Goal: Task Accomplishment & Management: Manage account settings

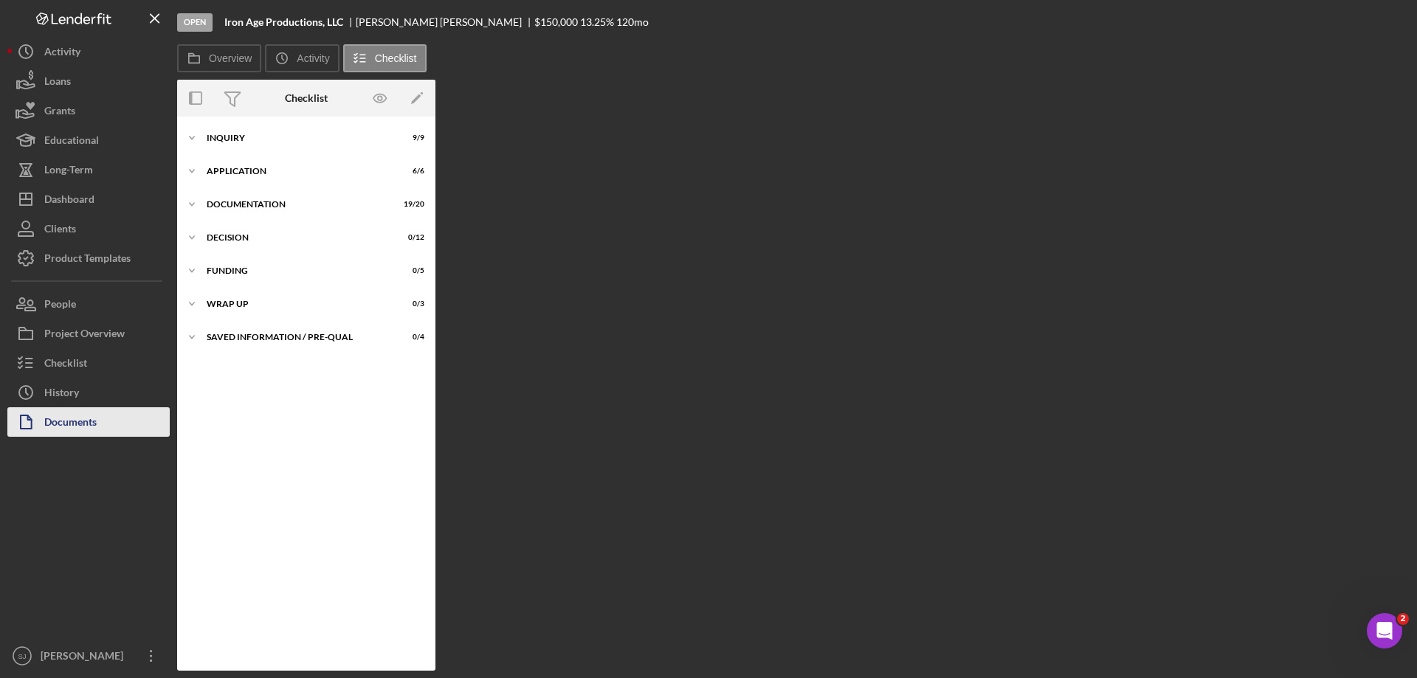
click at [80, 422] on div "Documents" at bounding box center [70, 424] width 52 height 33
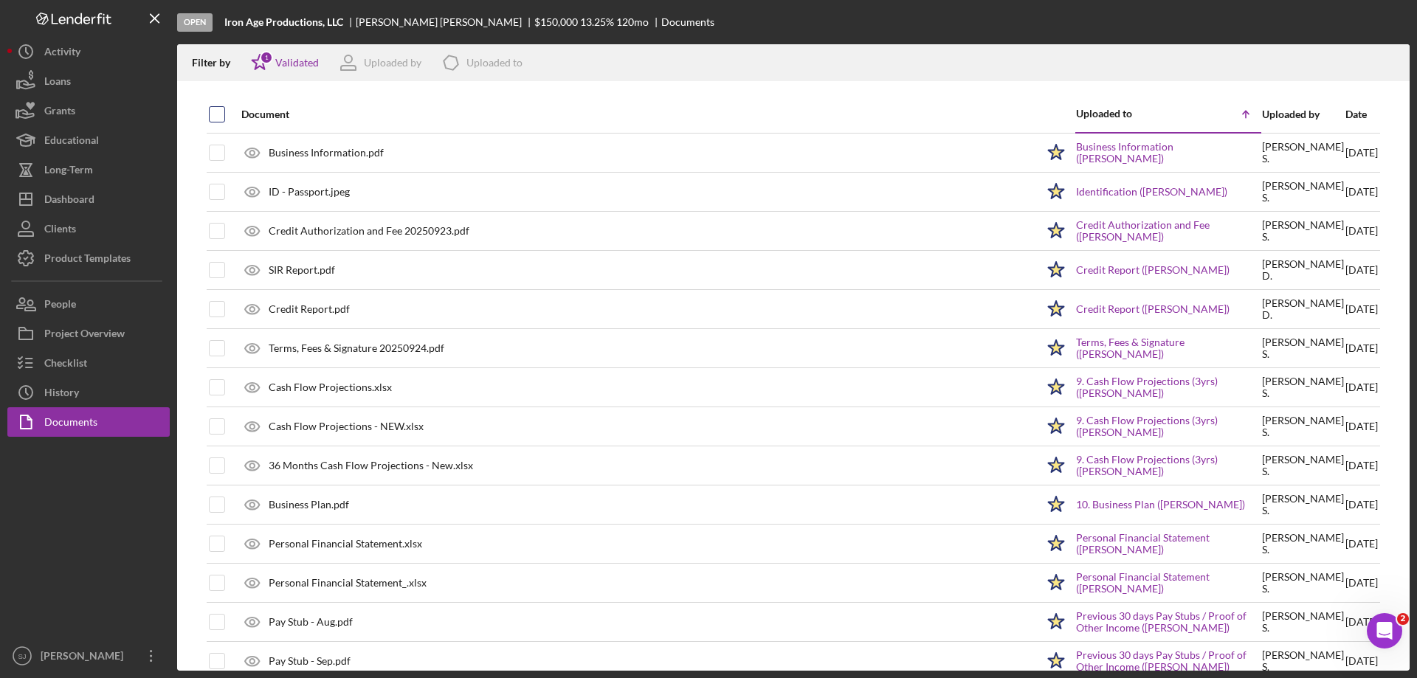
click at [218, 119] on input "checkbox" at bounding box center [217, 114] width 15 height 15
checkbox input "true"
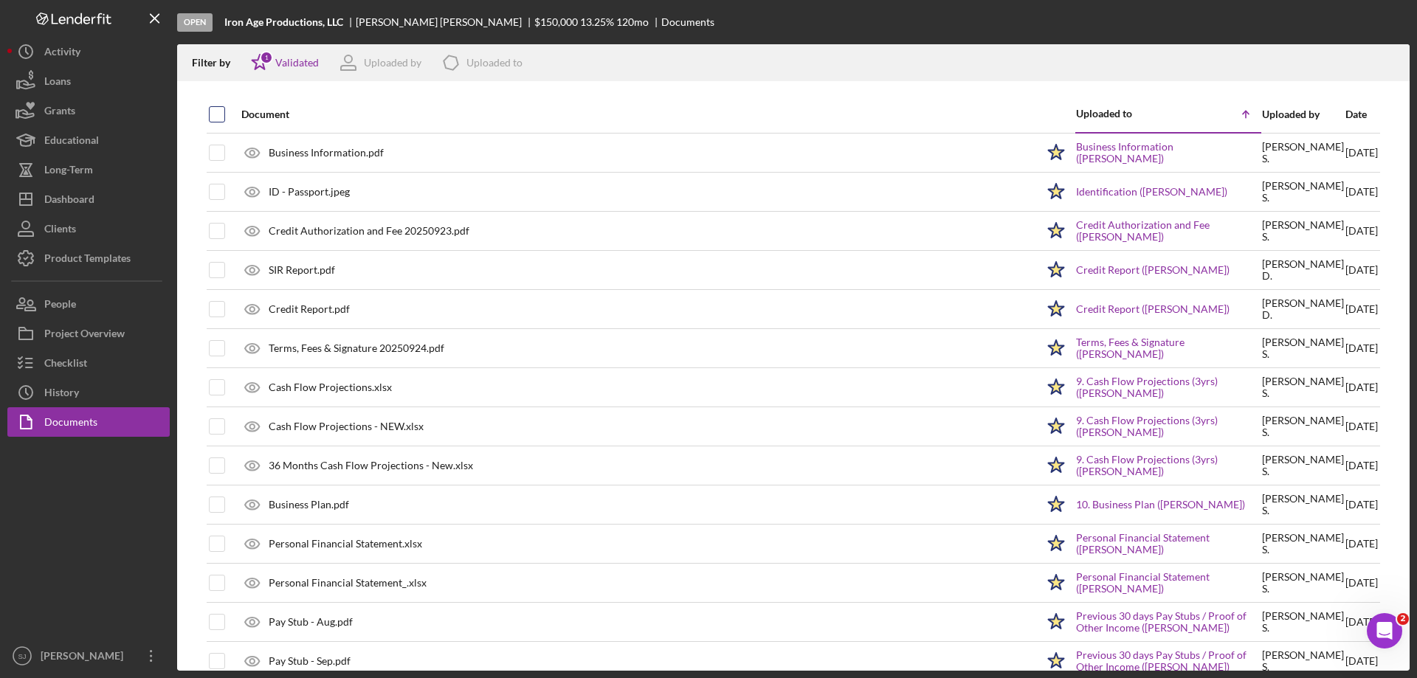
checkbox input "true"
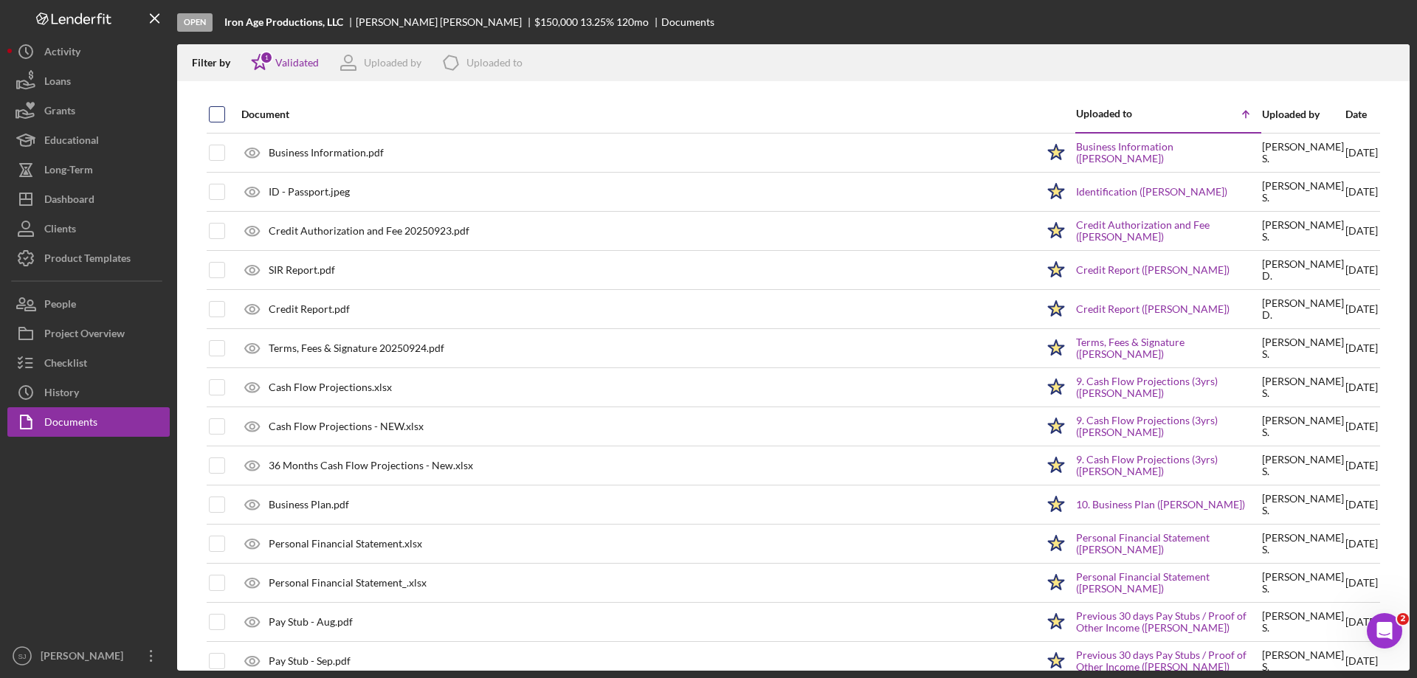
checkbox input "true"
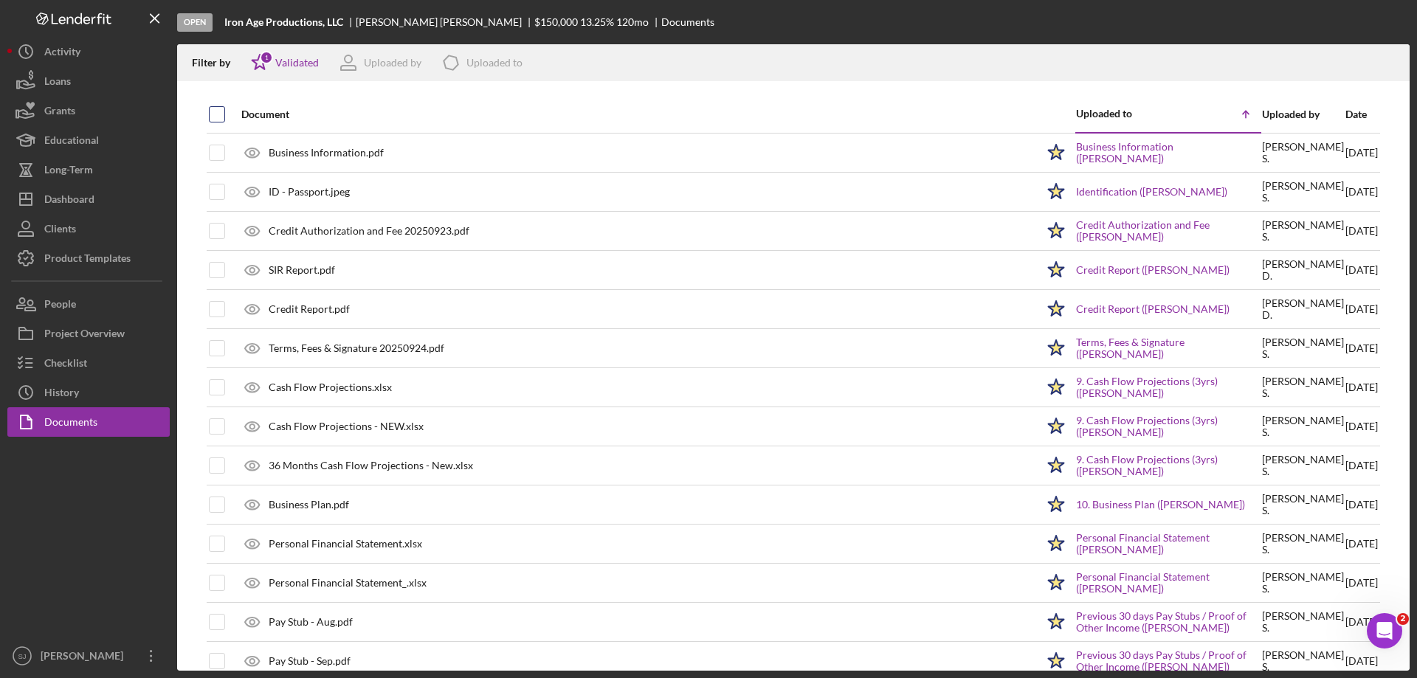
checkbox input "true"
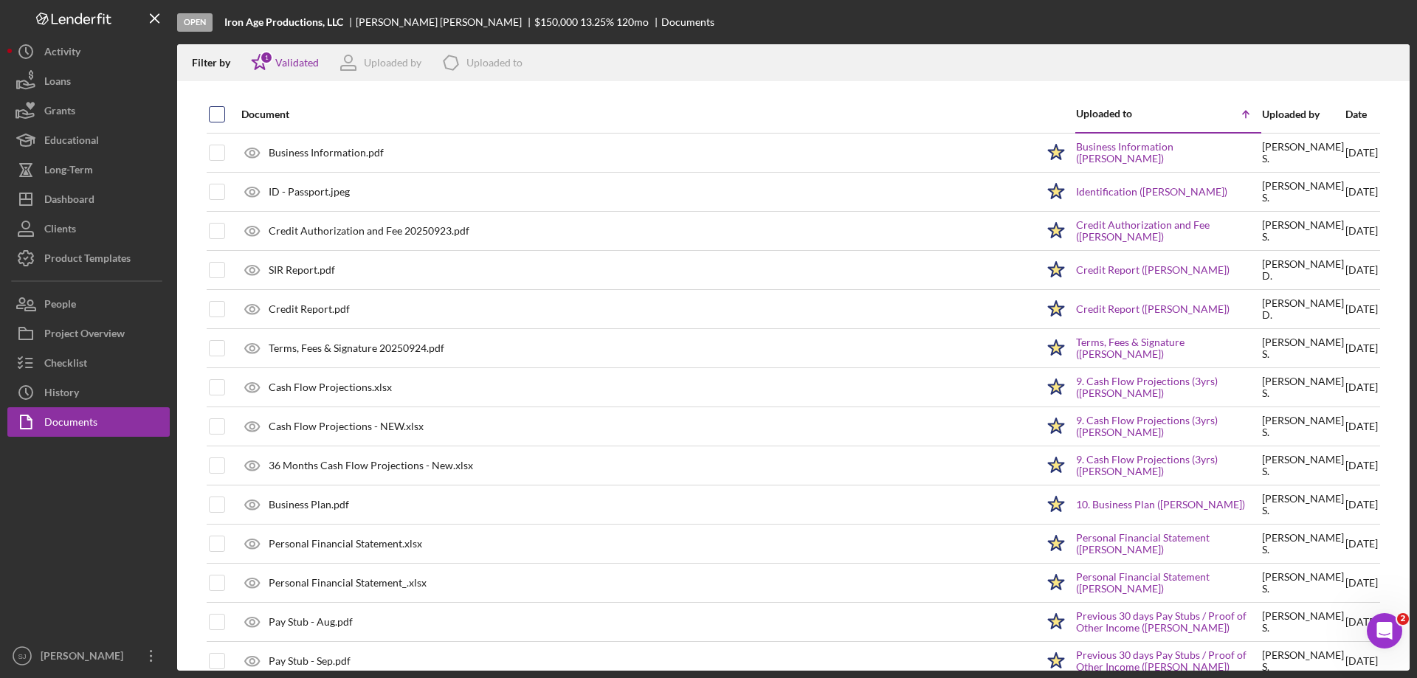
checkbox input "true"
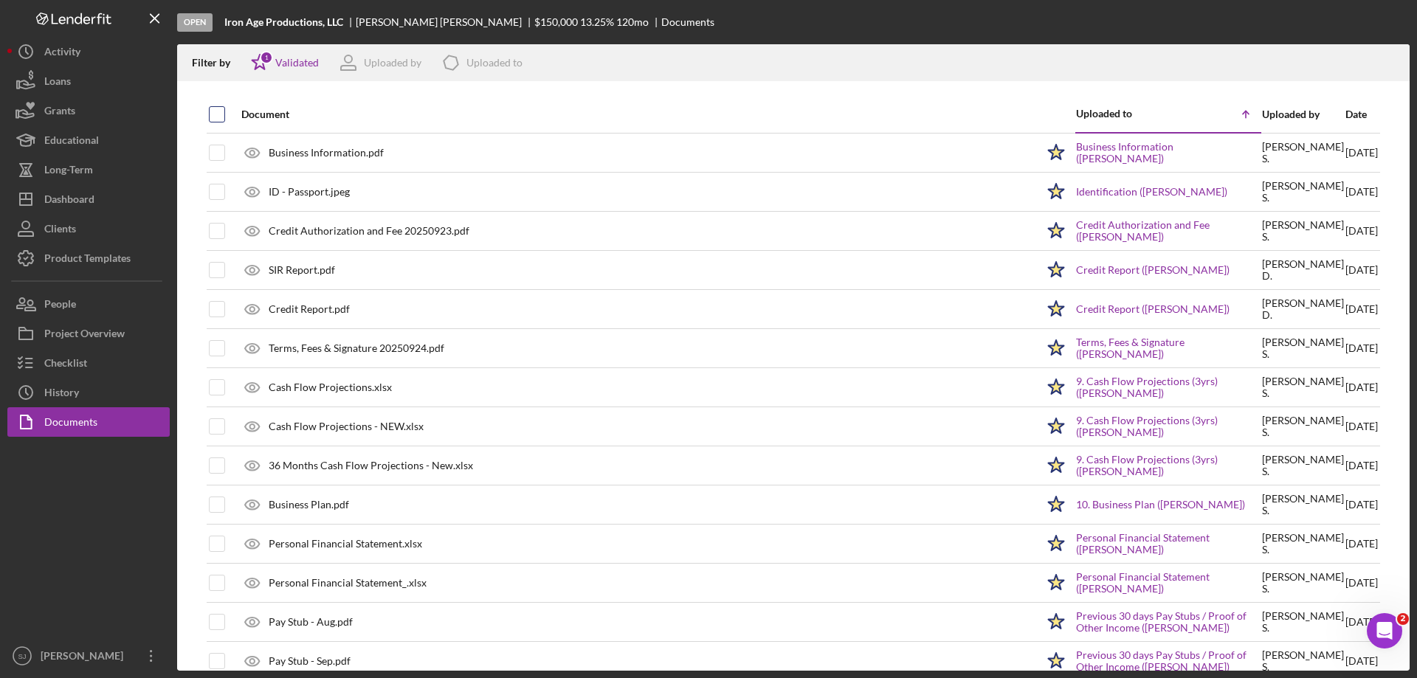
checkbox input "true"
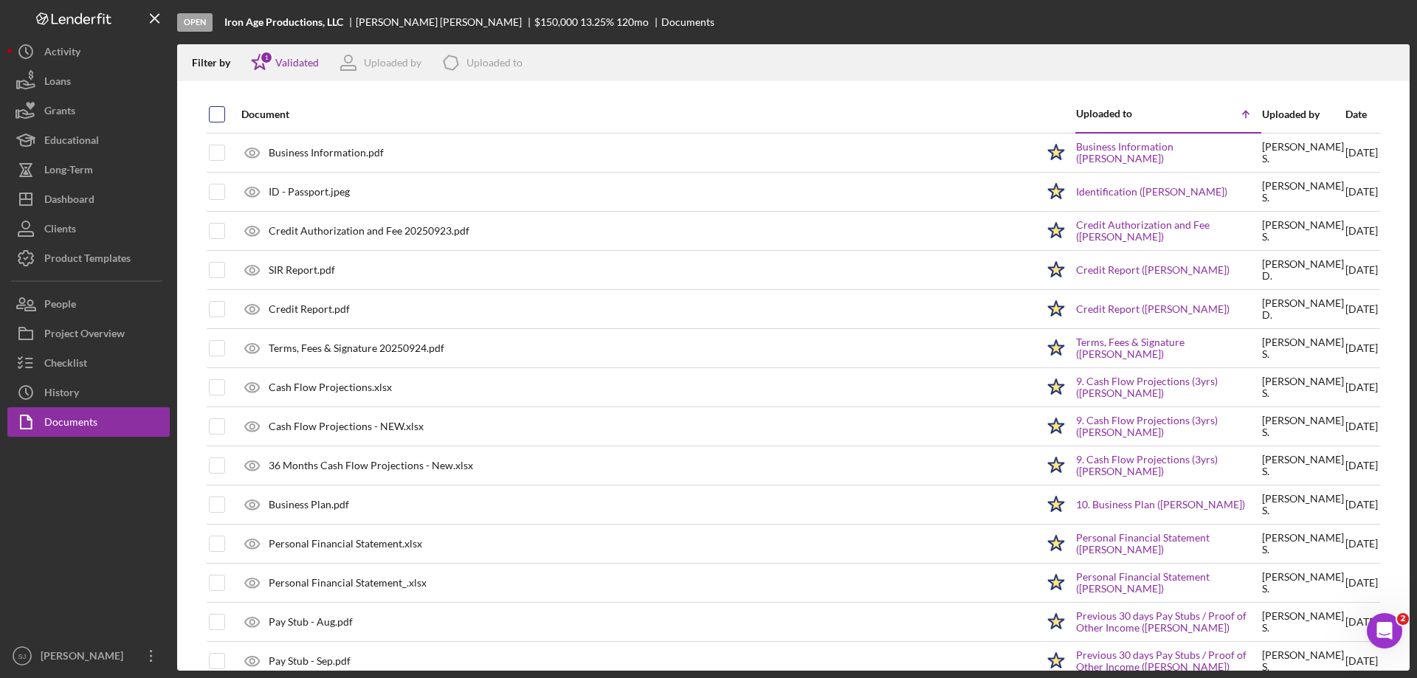
checkbox input "true"
click at [1390, 58] on icon "Icon/Download" at bounding box center [1391, 63] width 33 height 33
